Goal: Information Seeking & Learning: Learn about a topic

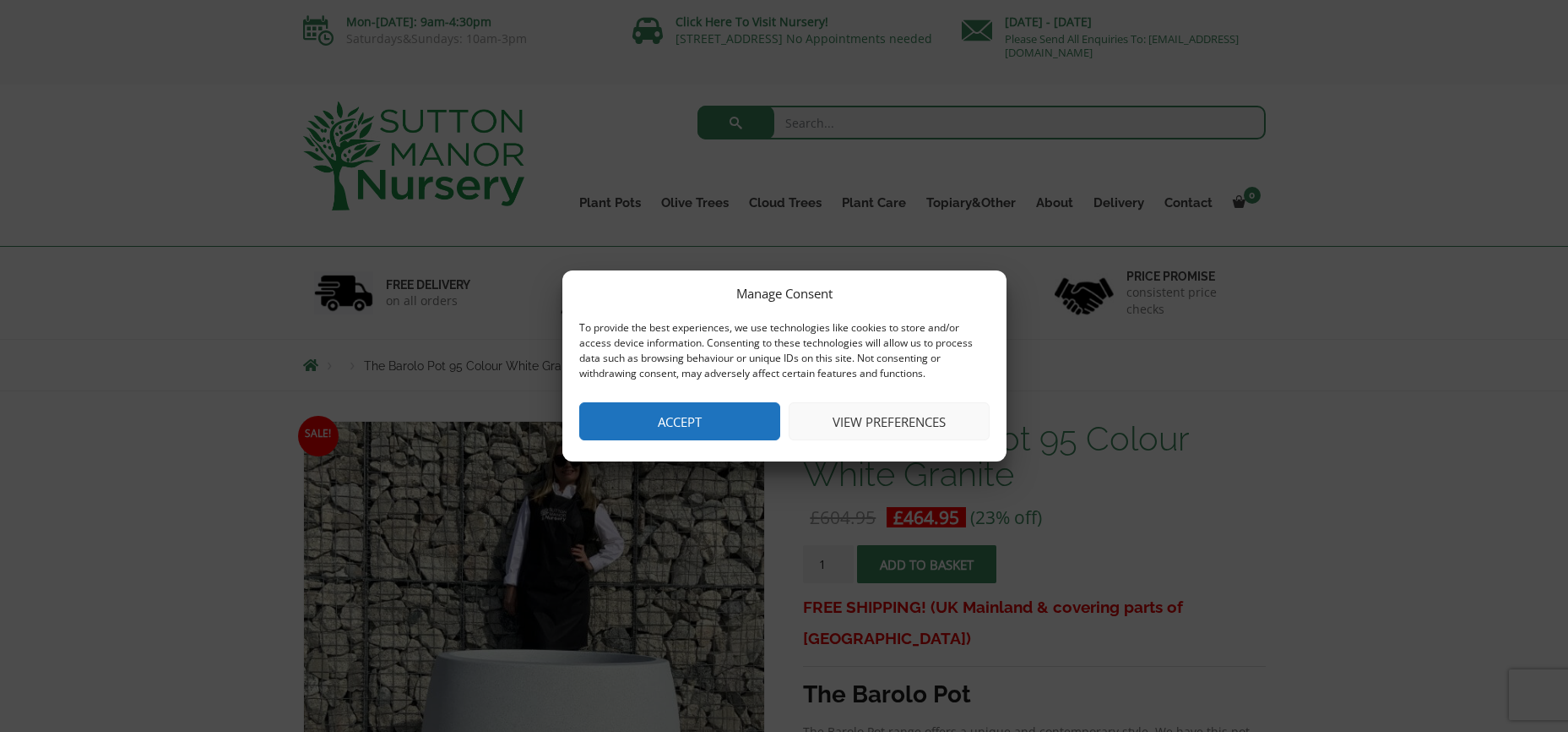
click at [899, 415] on button "View preferences" at bounding box center [889, 421] width 201 height 38
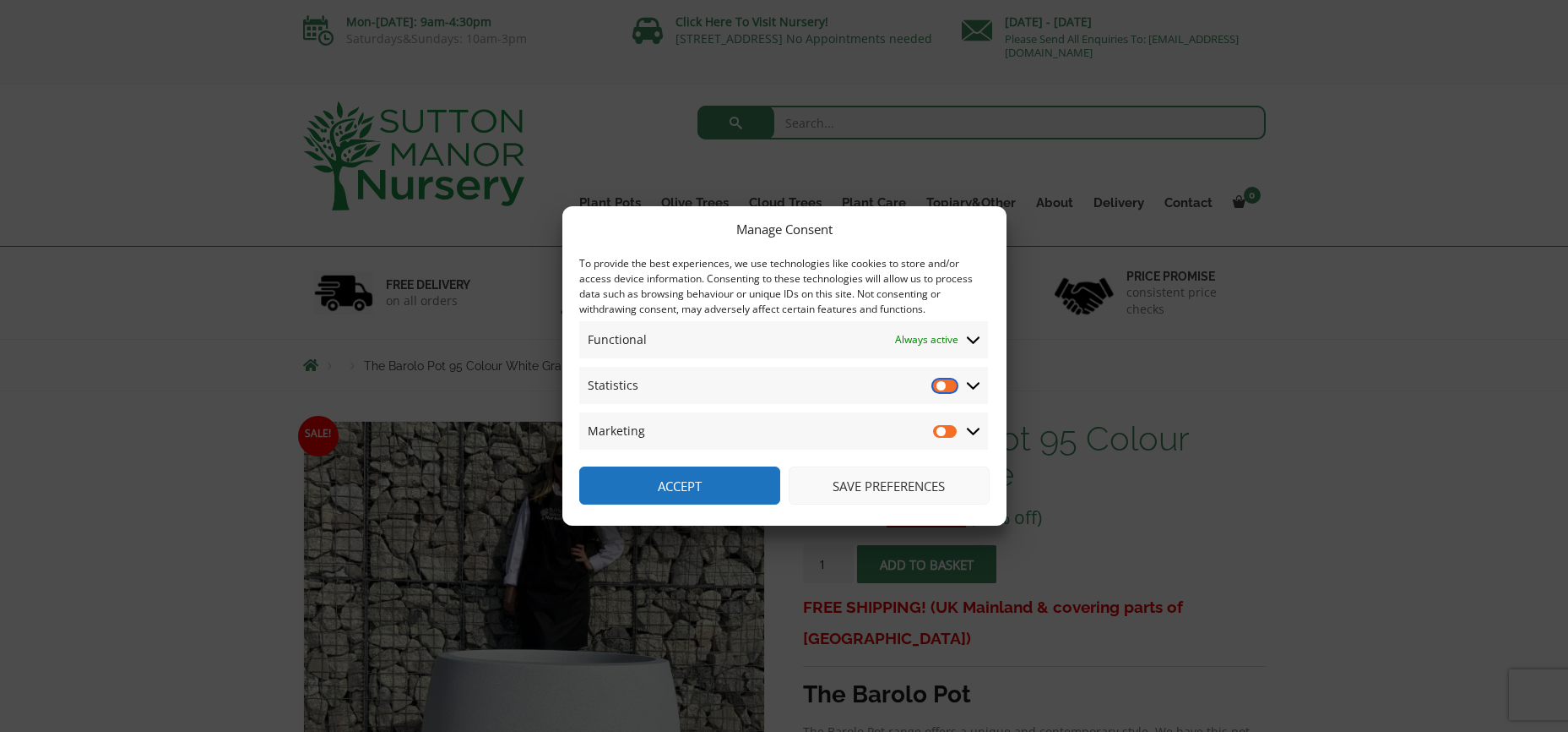
click at [941, 388] on input "Statistics" at bounding box center [946, 385] width 25 height 17
click at [947, 386] on input "Statistics" at bounding box center [946, 385] width 25 height 17
checkbox input "false"
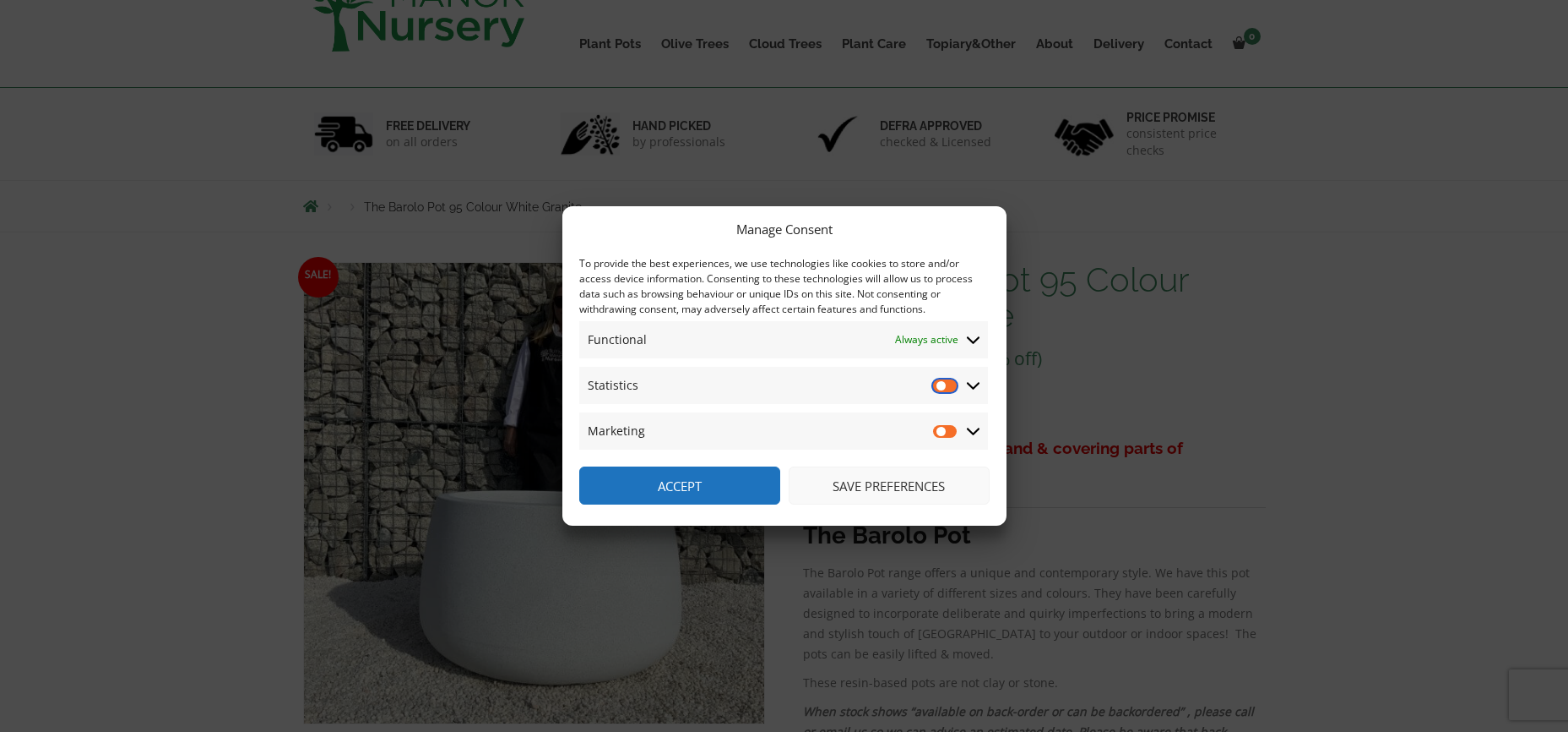
scroll to position [423, 0]
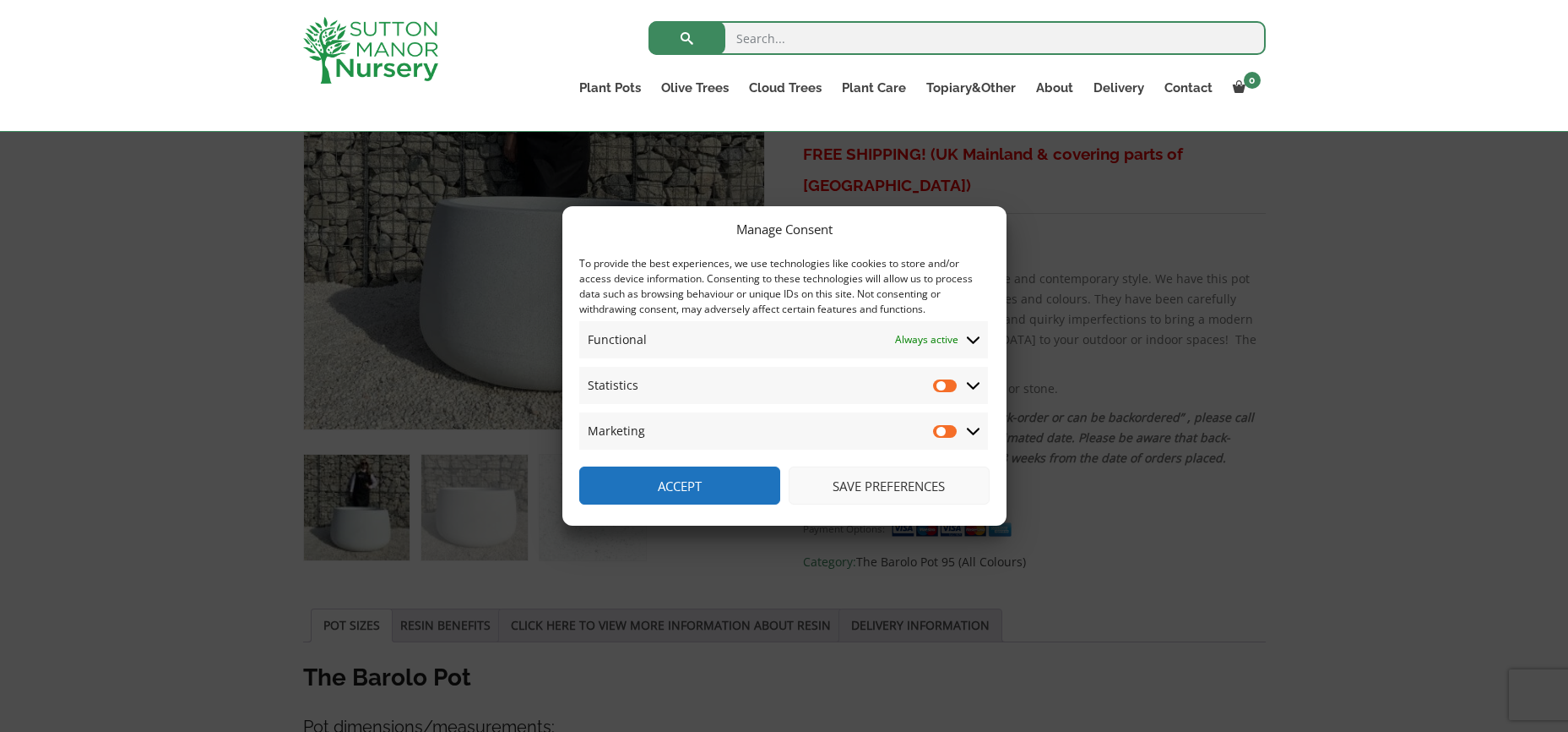
click at [904, 484] on button "Save preferences" at bounding box center [889, 485] width 201 height 38
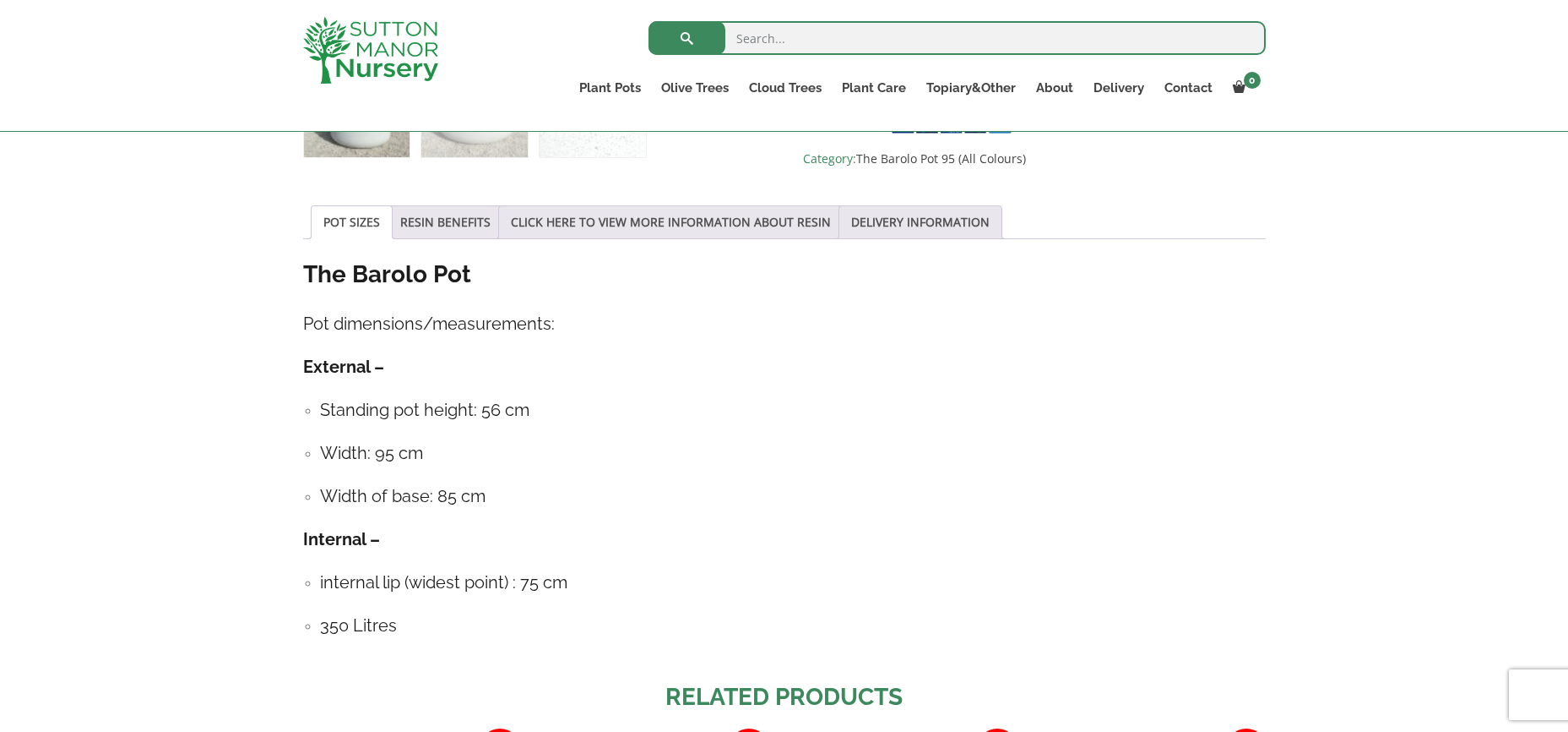
scroll to position [845, 0]
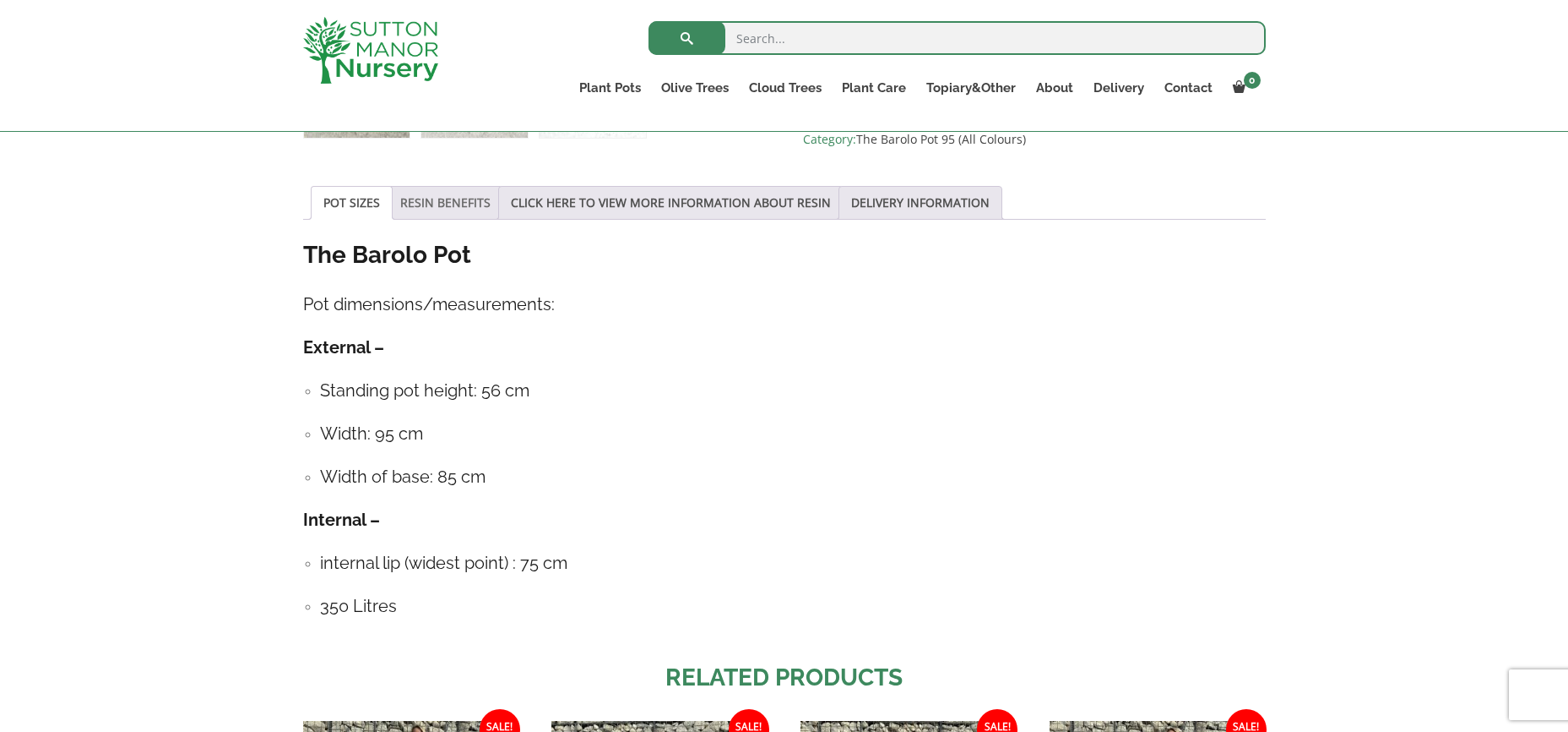
click at [437, 205] on link "RESIN BENEFITS" at bounding box center [445, 203] width 91 height 32
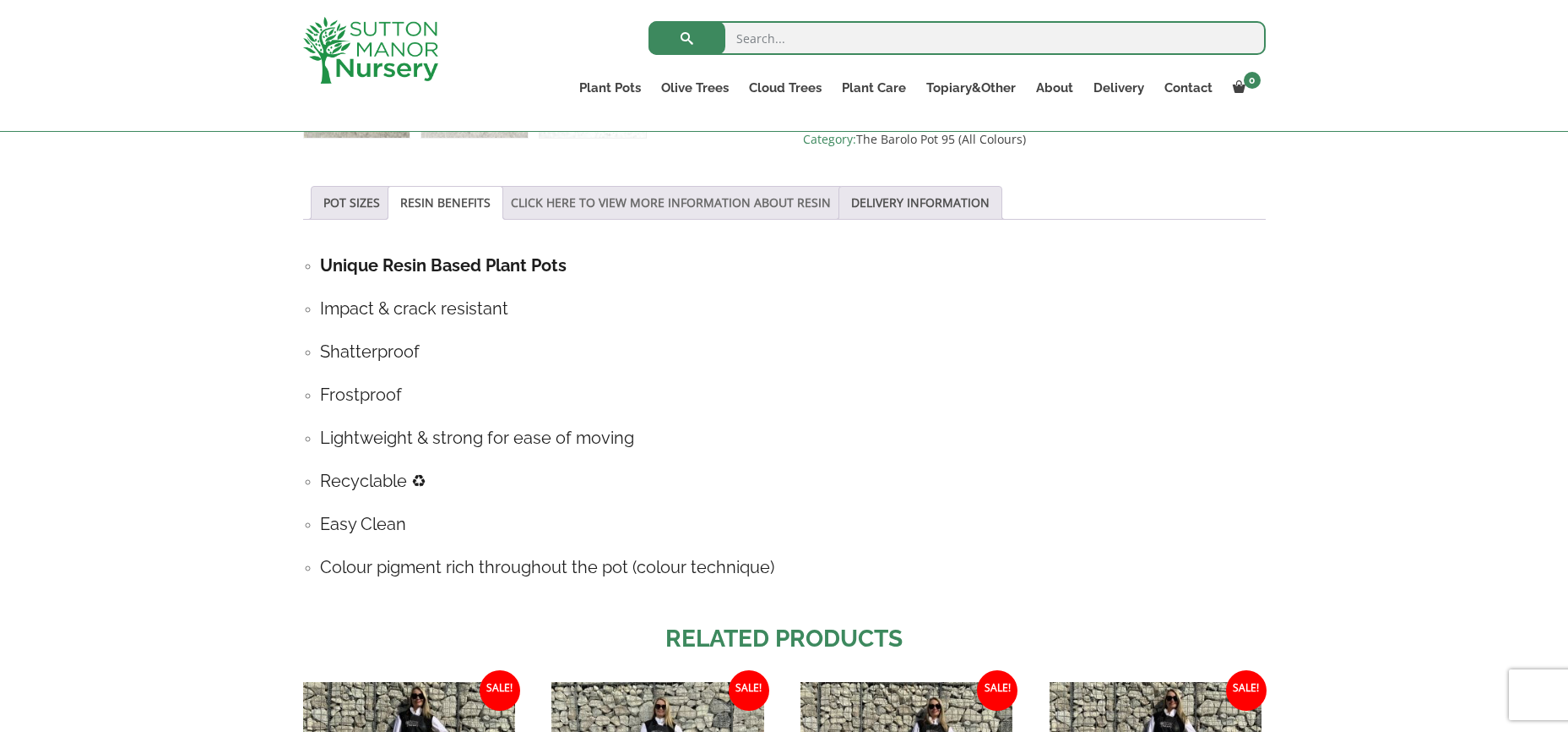
click at [609, 206] on link "CLICK HERE TO VIEW MORE INFORMATION ABOUT RESIN" at bounding box center [671, 203] width 320 height 32
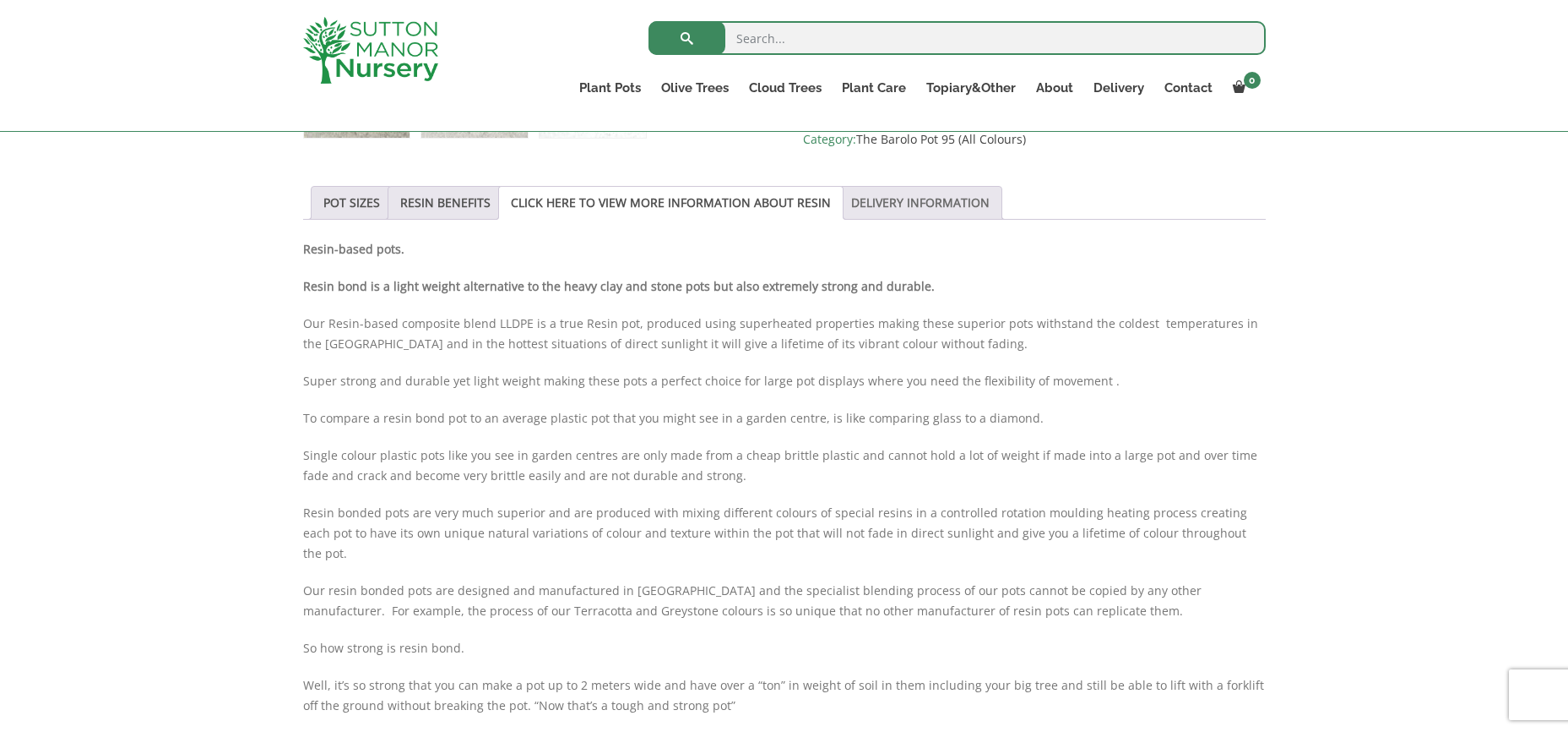
click at [936, 211] on link "DELIVERY INFORMATION" at bounding box center [921, 203] width 138 height 32
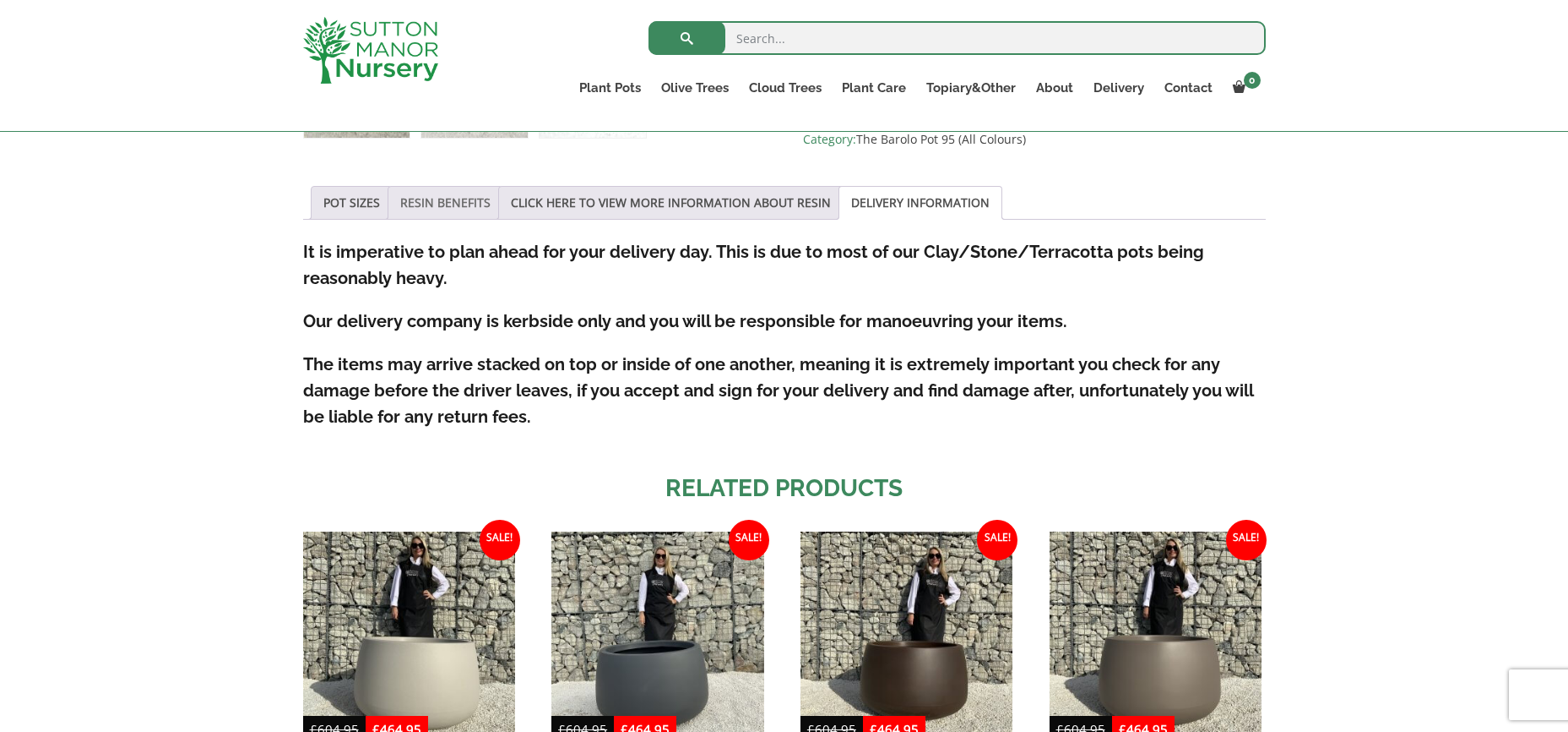
click at [456, 199] on link "RESIN BENEFITS" at bounding box center [445, 203] width 91 height 32
